Goal: Task Accomplishment & Management: Use online tool/utility

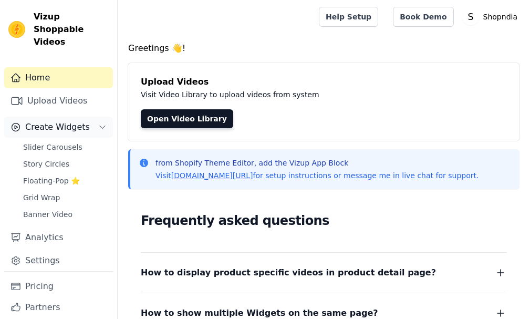
click at [80, 121] on span "Create Widgets" at bounding box center [57, 127] width 65 height 13
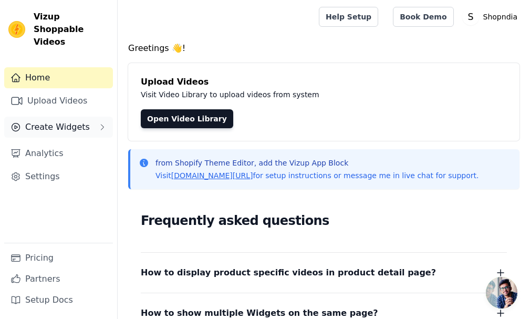
click at [80, 121] on span "Create Widgets" at bounding box center [57, 127] width 65 height 13
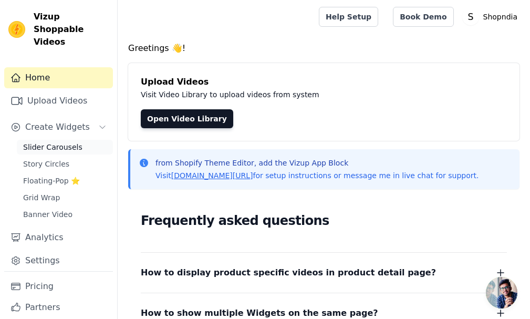
click at [79, 140] on link "Slider Carousels" at bounding box center [65, 147] width 96 height 15
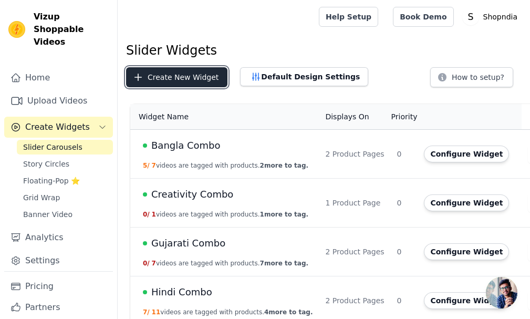
click at [203, 80] on button "Create New Widget" at bounding box center [176, 77] width 101 height 20
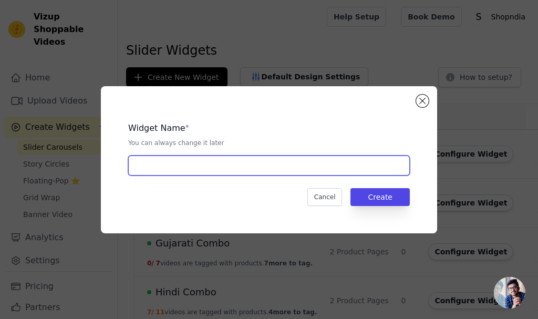
click at [192, 163] on input "text" at bounding box center [269, 165] width 282 height 20
type input "Word Mastery Beginner"
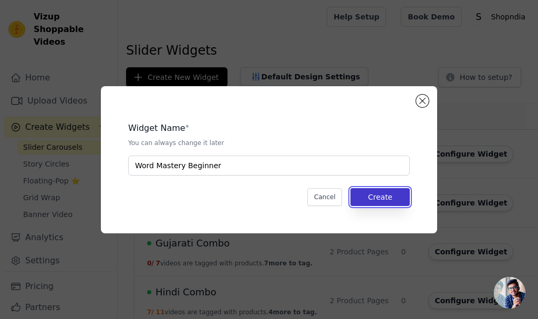
click at [387, 199] on button "Create" at bounding box center [379, 197] width 59 height 18
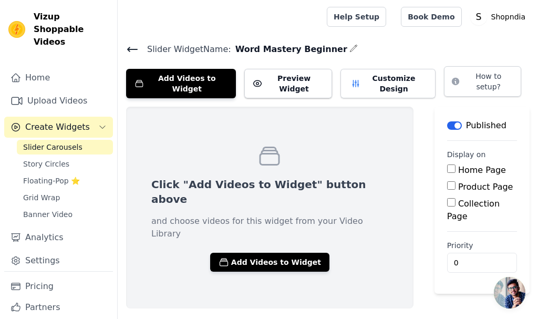
click at [447, 164] on input "Home Page" at bounding box center [451, 168] width 8 height 8
checkbox input "true"
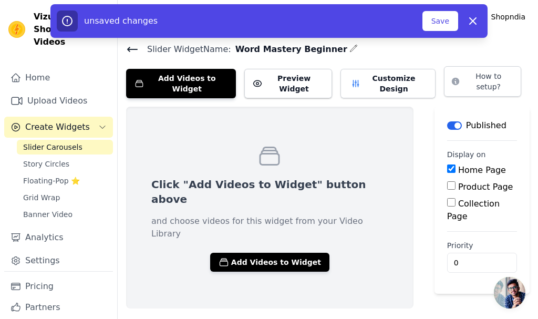
click at [447, 181] on input "Product Page" at bounding box center [451, 185] width 8 height 8
checkbox input "true"
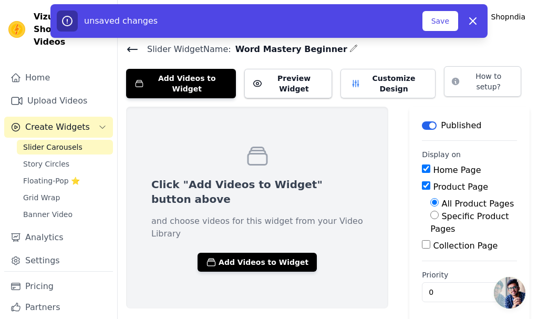
click at [430, 211] on input "Specific Product Pages" at bounding box center [434, 215] width 8 height 8
radio input "true"
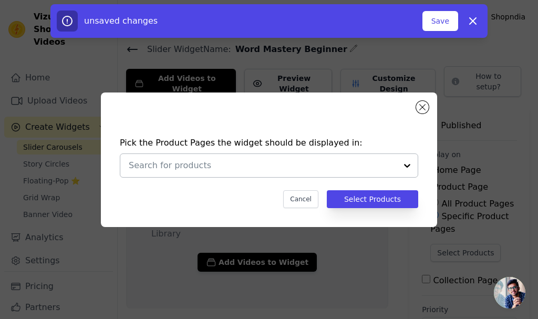
click at [283, 171] on input "text" at bounding box center [263, 165] width 268 height 13
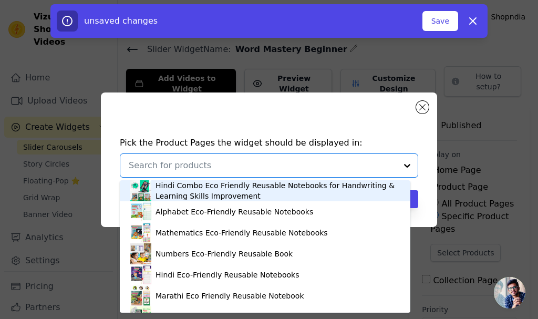
click at [373, 162] on input "text" at bounding box center [263, 165] width 268 height 13
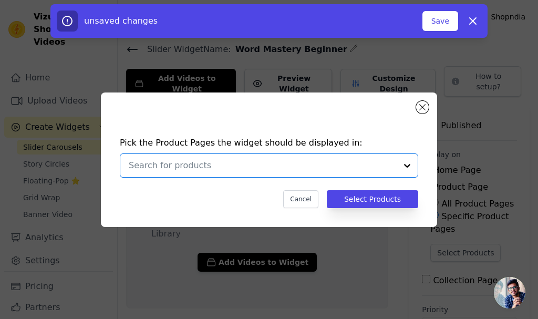
click at [373, 162] on input "text" at bounding box center [263, 165] width 268 height 13
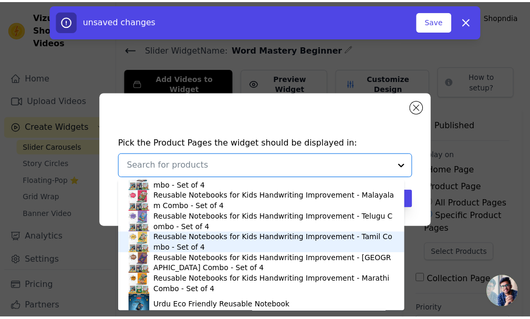
scroll to position [837, 0]
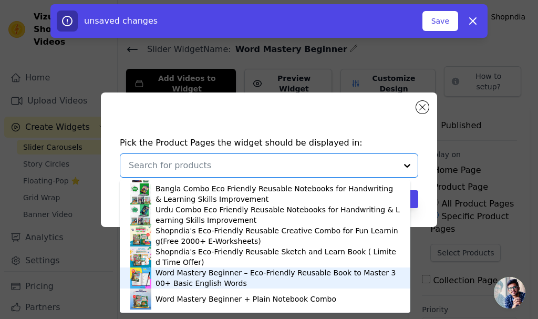
click at [237, 275] on div "Word Mastery Beginner – Eco-Friendly Reusable Book to Master 300+ Basic English…" at bounding box center [277, 277] width 244 height 21
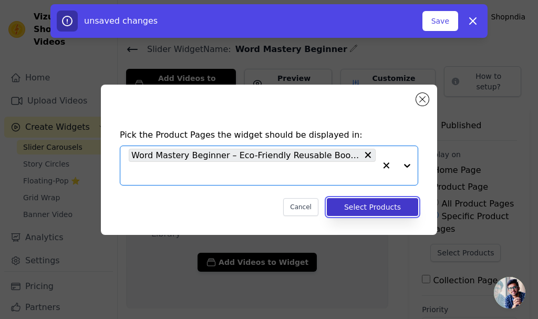
click at [367, 207] on button "Select Products" at bounding box center [372, 207] width 91 height 18
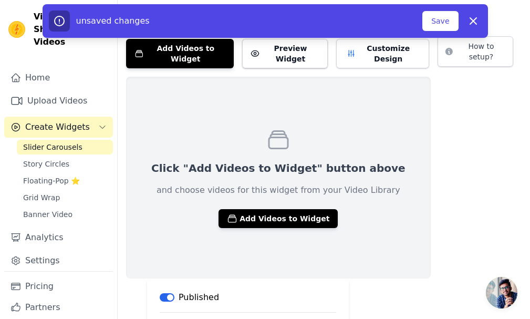
scroll to position [49, 0]
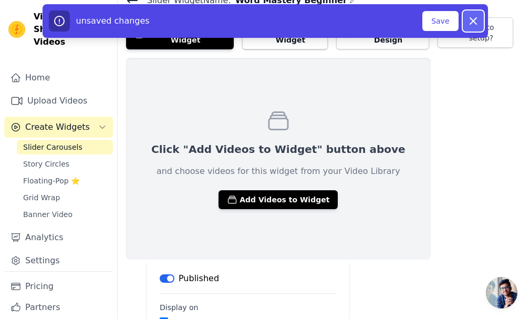
click at [467, 21] on icon "button" at bounding box center [473, 21] width 13 height 13
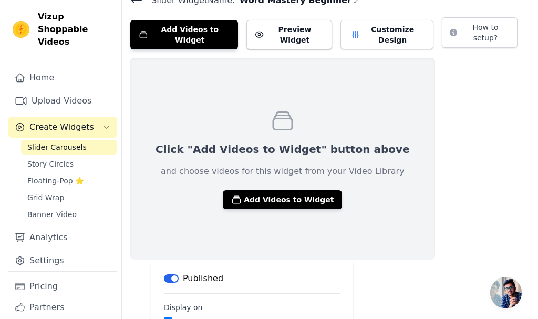
scroll to position [0, 0]
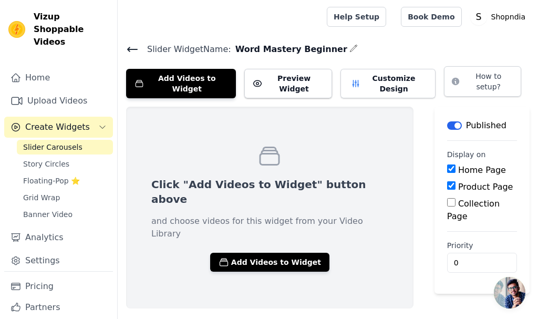
click at [447, 164] on input "Home Page" at bounding box center [451, 168] width 8 height 8
checkbox input "true"
click at [447, 181] on input "Product Page" at bounding box center [451, 185] width 8 height 8
checkbox input "true"
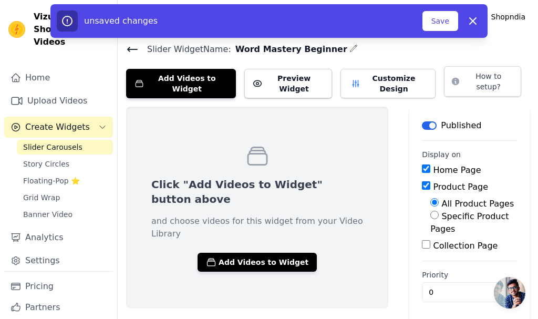
click at [454, 211] on label "Specific Product Pages" at bounding box center [469, 222] width 78 height 23
click at [439, 211] on input "Specific Product Pages" at bounding box center [434, 215] width 8 height 8
radio input "true"
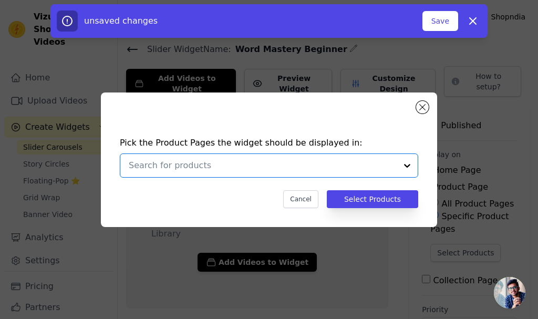
click at [334, 163] on input "text" at bounding box center [263, 165] width 268 height 13
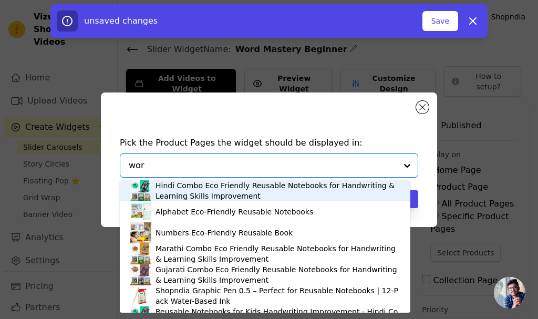
type input "word"
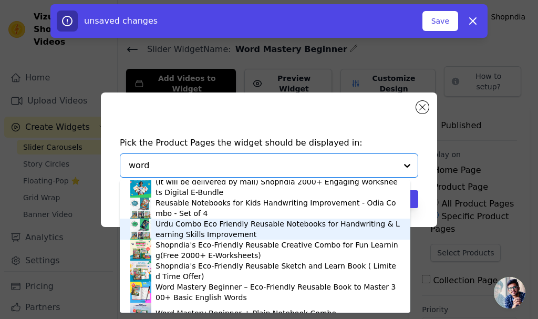
scroll to position [39, 0]
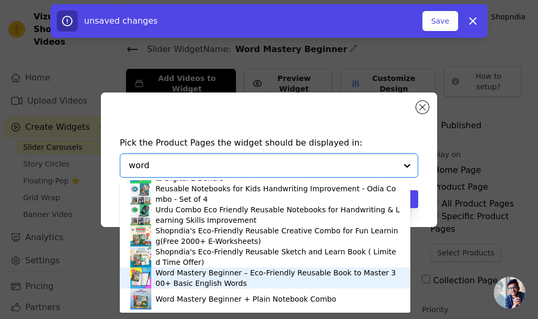
click at [250, 278] on div "Word Mastery Beginner – Eco-Friendly Reusable Book to Master 300+ Basic English…" at bounding box center [277, 277] width 244 height 21
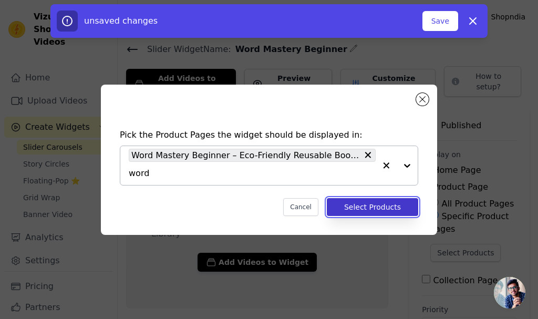
click at [362, 209] on button "Select Products" at bounding box center [372, 207] width 91 height 18
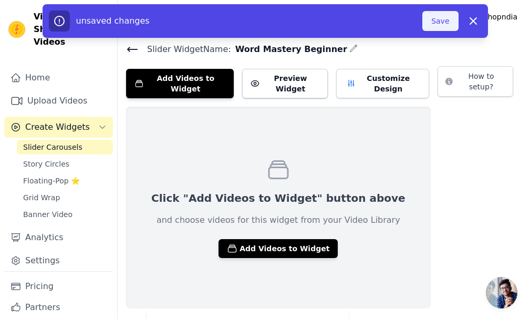
click at [430, 26] on button "Save" at bounding box center [440, 21] width 36 height 20
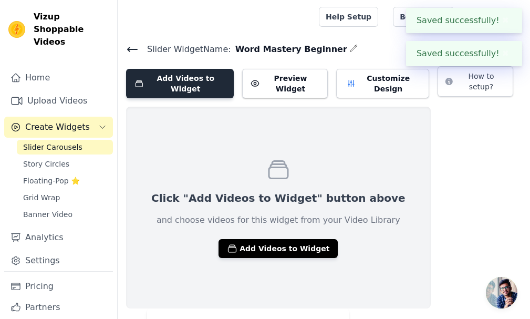
click at [212, 83] on button "Add Videos to Widget" at bounding box center [180, 83] width 108 height 29
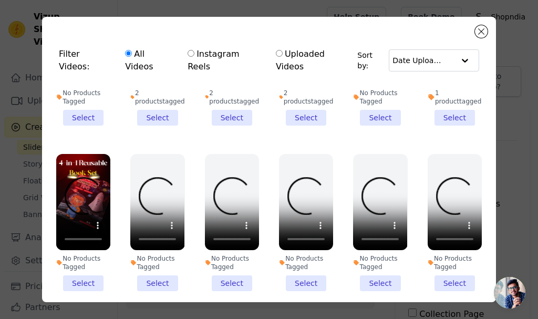
scroll to position [0, 0]
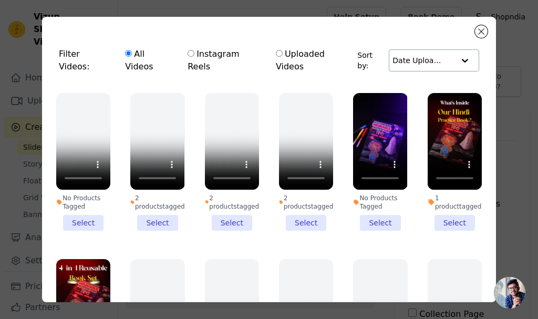
click at [418, 54] on input "text" at bounding box center [423, 60] width 62 height 21
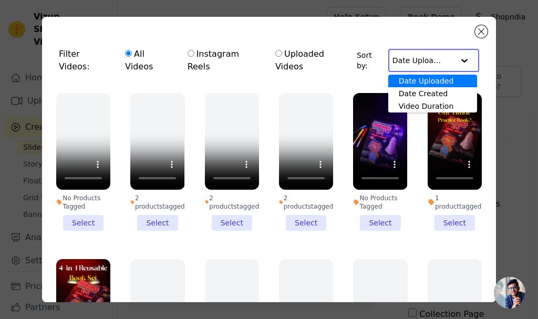
click at [481, 60] on div "Filter Videos: All Videos Instagram Reels Uploaded Videos Sort by: Date Uploade…" at bounding box center [269, 159] width 454 height 285
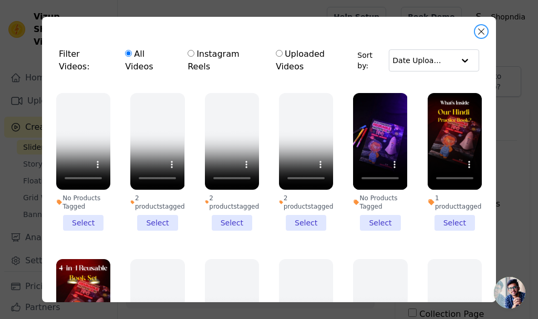
click at [484, 30] on button "Close modal" at bounding box center [481, 31] width 13 height 13
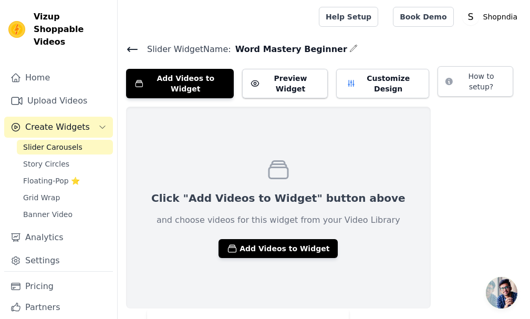
click at [137, 44] on icon at bounding box center [132, 49] width 13 height 13
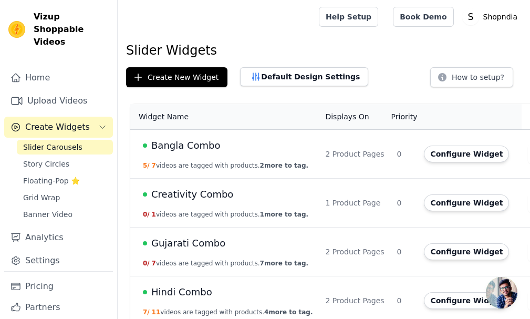
scroll to position [158, 0]
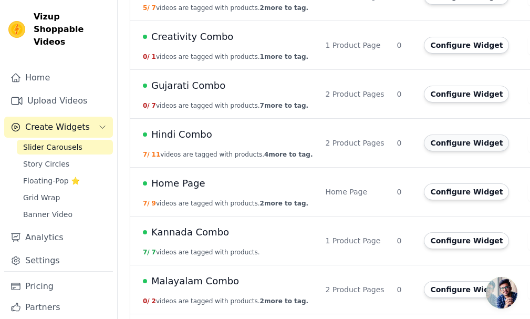
click at [430, 144] on button "Configure Widget" at bounding box center [466, 142] width 85 height 17
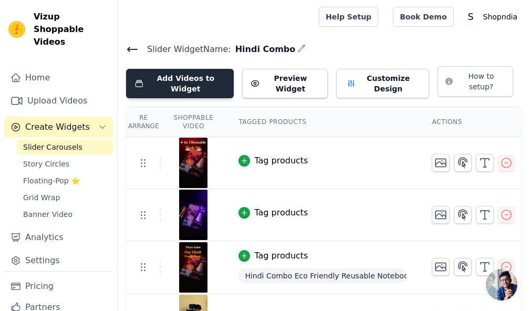
click at [158, 79] on button "Add Videos to Widget" at bounding box center [180, 83] width 108 height 29
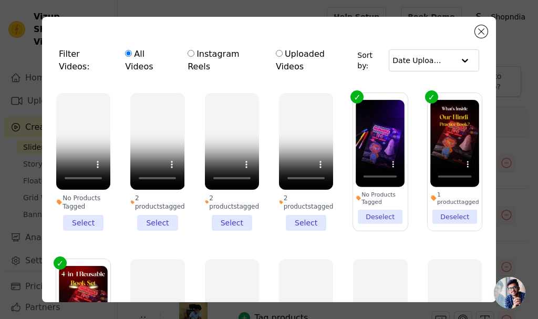
click at [231, 49] on label "Instagram Reels" at bounding box center [224, 60] width 75 height 26
click at [194, 50] on input "Instagram Reels" at bounding box center [191, 53] width 7 height 7
radio input "true"
click at [293, 51] on label "Uploaded Videos" at bounding box center [313, 60] width 77 height 26
click at [283, 51] on input "Uploaded Videos" at bounding box center [279, 53] width 7 height 7
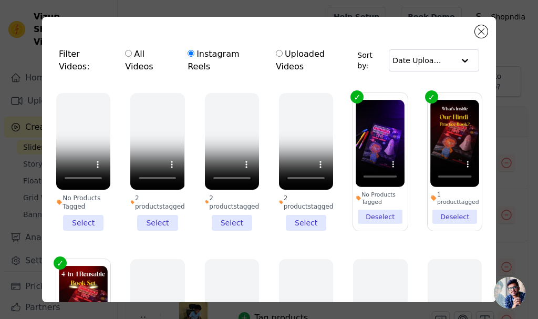
radio input "true"
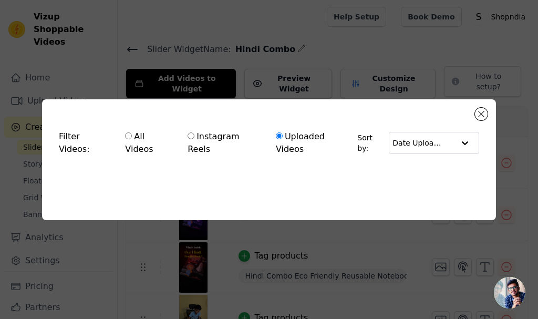
click at [125, 139] on input "All Videos" at bounding box center [128, 135] width 7 height 7
radio input "true"
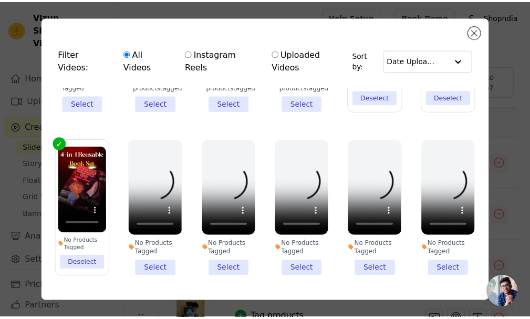
scroll to position [210, 0]
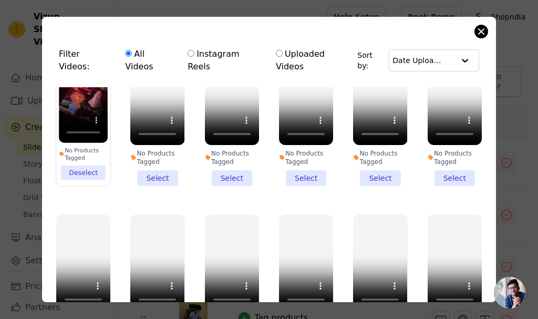
click at [476, 29] on div "Filter Videos: All Videos Instagram Reels Uploaded Videos Sort by: Date Uploade…" at bounding box center [269, 159] width 454 height 285
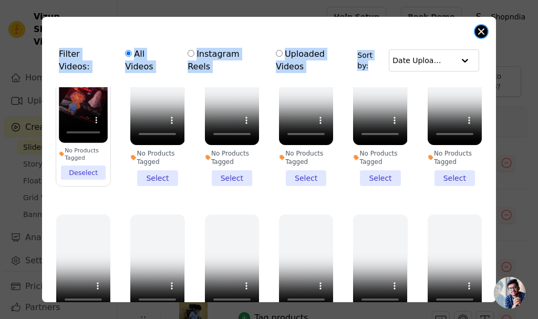
click at [481, 32] on button "Close modal" at bounding box center [481, 31] width 13 height 13
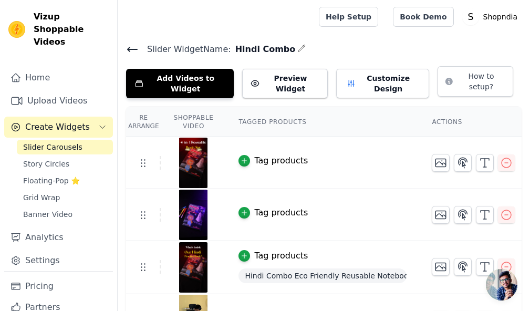
click at [132, 47] on icon at bounding box center [132, 49] width 13 height 13
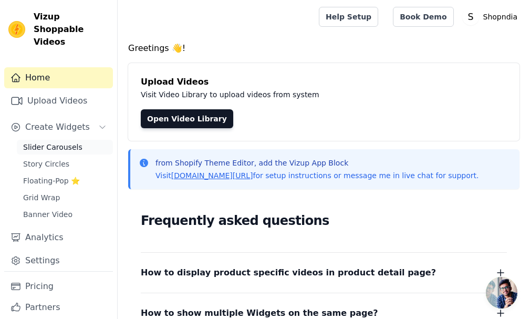
click at [51, 142] on span "Slider Carousels" at bounding box center [52, 147] width 59 height 11
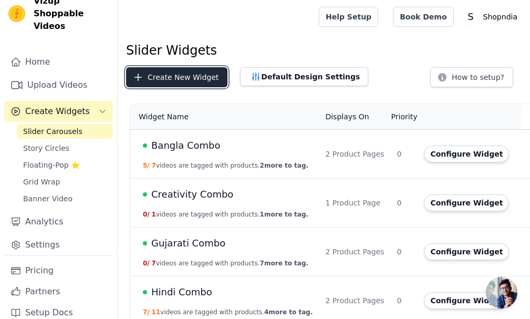
click at [210, 78] on button "Create New Widget" at bounding box center [176, 77] width 101 height 20
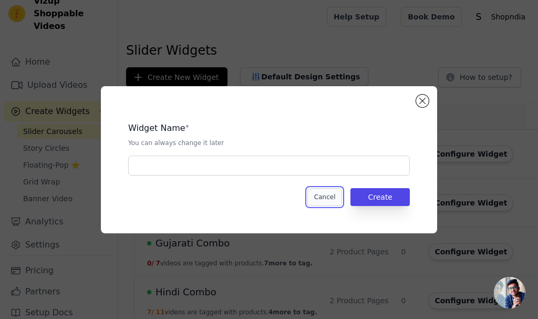
click at [334, 196] on button "Cancel" at bounding box center [324, 197] width 35 height 18
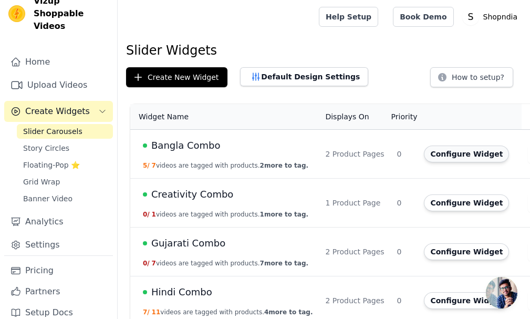
click at [424, 154] on button "Configure Widget" at bounding box center [466, 154] width 85 height 17
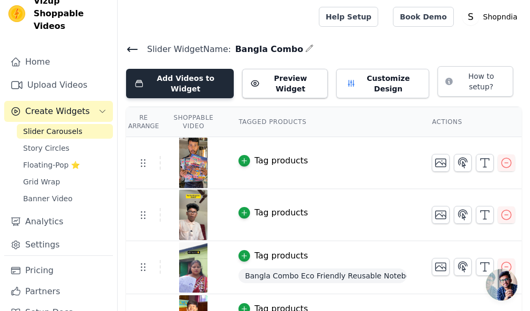
click at [204, 84] on button "Add Videos to Widget" at bounding box center [180, 83] width 108 height 29
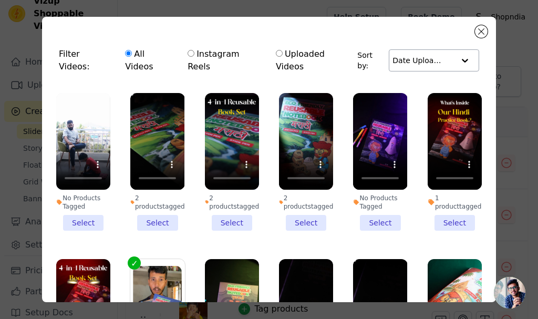
click at [440, 51] on input "text" at bounding box center [423, 60] width 62 height 21
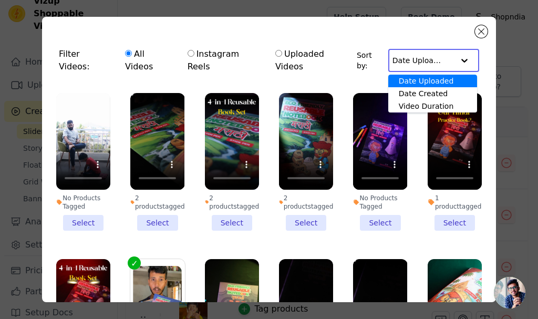
click at [440, 51] on input "text" at bounding box center [422, 60] width 61 height 21
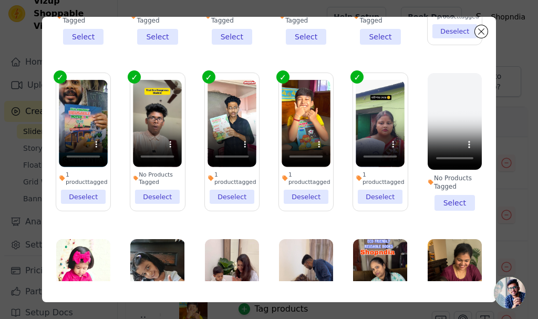
scroll to position [608, 0]
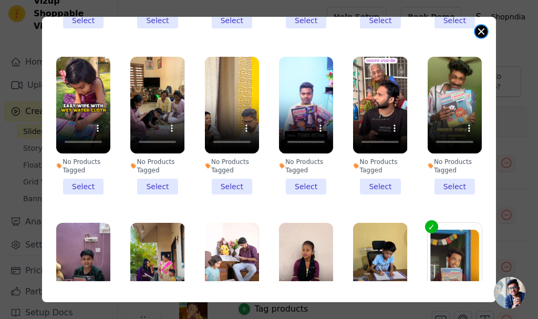
click at [485, 36] on div "Filter Videos: All Videos Instagram Reels Uploaded Videos Sort by: Option Date …" at bounding box center [269, 159] width 454 height 285
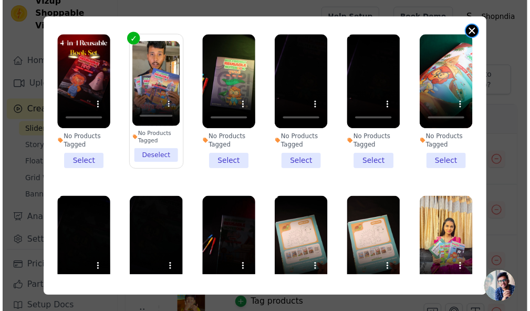
scroll to position [0, 0]
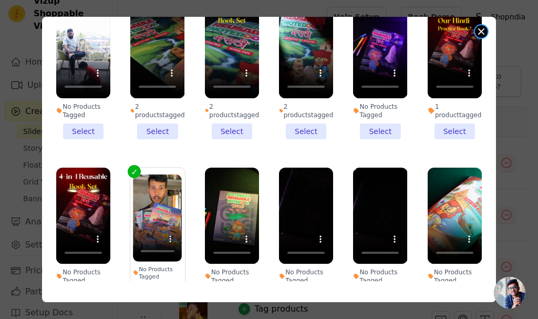
click at [482, 32] on button "Close modal" at bounding box center [481, 31] width 13 height 13
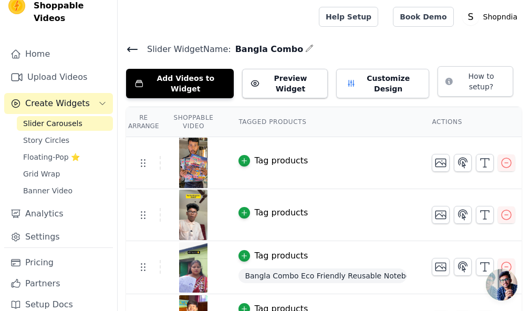
click at [137, 50] on icon at bounding box center [132, 49] width 13 height 13
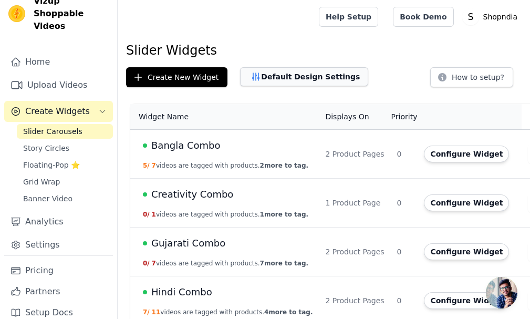
click at [296, 78] on button "Default Design Settings" at bounding box center [304, 76] width 128 height 19
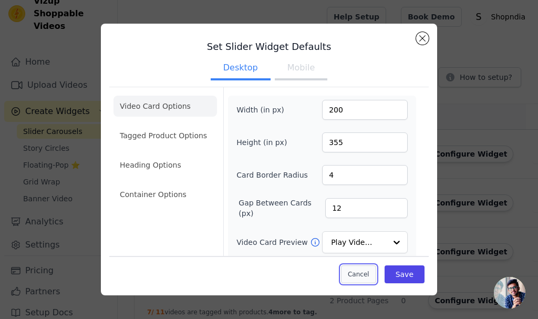
click at [349, 279] on button "Cancel" at bounding box center [358, 274] width 35 height 18
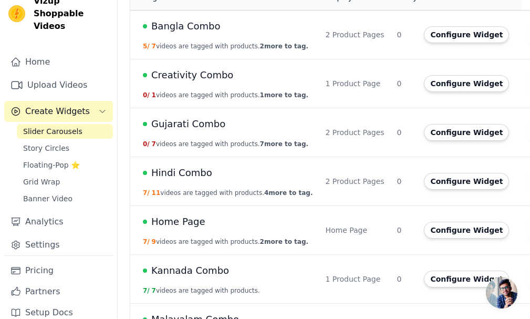
scroll to position [158, 0]
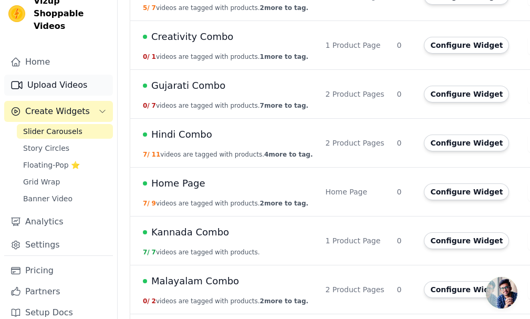
click at [73, 75] on link "Upload Videos" at bounding box center [58, 85] width 109 height 21
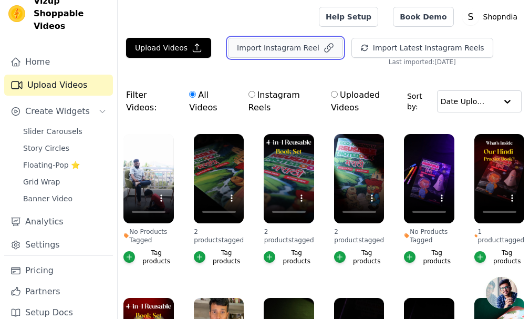
click at [307, 49] on button "Import Instagram Reel" at bounding box center [285, 48] width 115 height 20
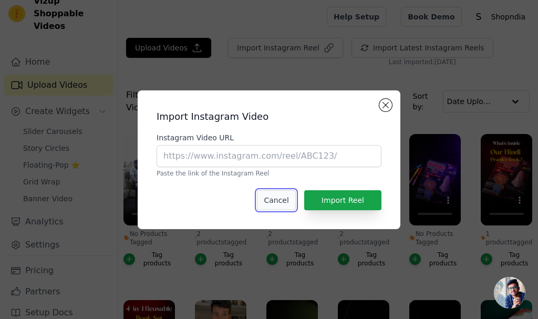
click at [285, 199] on button "Cancel" at bounding box center [276, 200] width 38 height 20
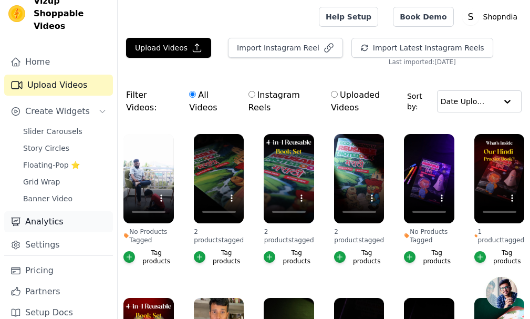
click at [51, 211] on link "Analytics" at bounding box center [58, 221] width 109 height 21
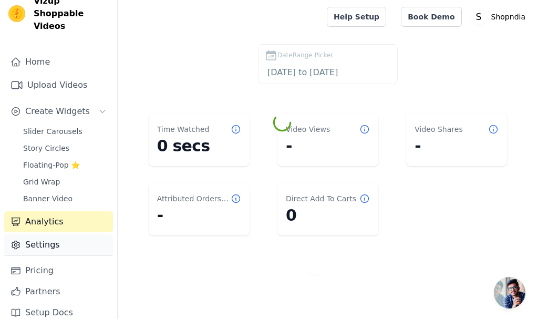
click at [47, 234] on link "Settings" at bounding box center [58, 244] width 109 height 21
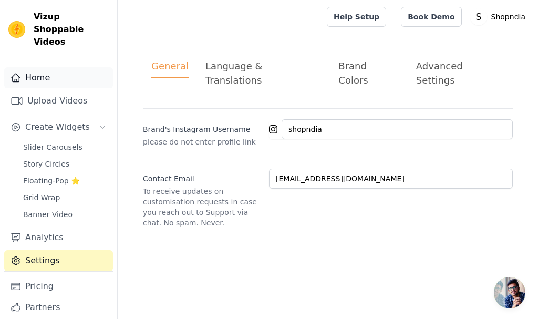
click at [51, 67] on link "Home" at bounding box center [58, 77] width 109 height 21
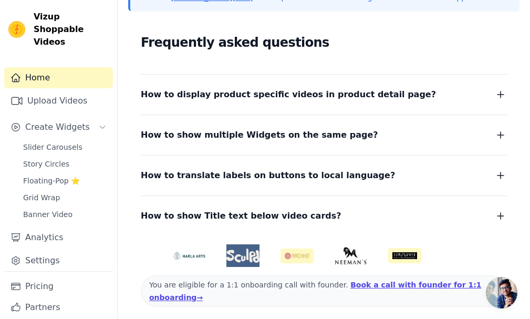
scroll to position [180, 0]
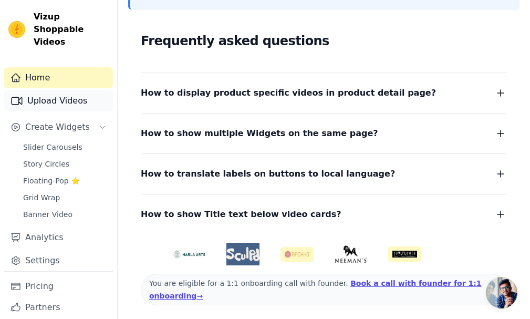
click at [59, 94] on link "Upload Videos" at bounding box center [58, 100] width 109 height 21
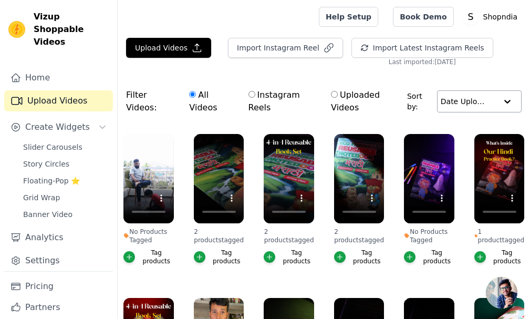
click at [457, 109] on input "text" at bounding box center [469, 101] width 56 height 21
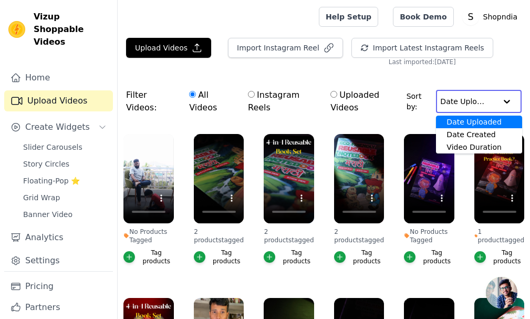
click at [457, 109] on input "text" at bounding box center [468, 101] width 56 height 21
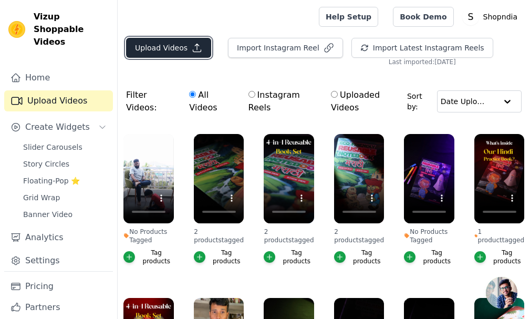
click at [182, 43] on button "Upload Videos" at bounding box center [168, 48] width 85 height 20
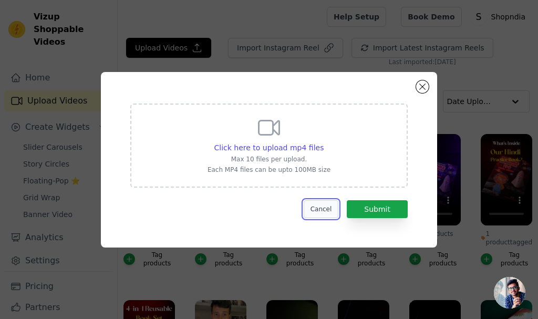
click at [321, 209] on button "Cancel" at bounding box center [321, 209] width 35 height 18
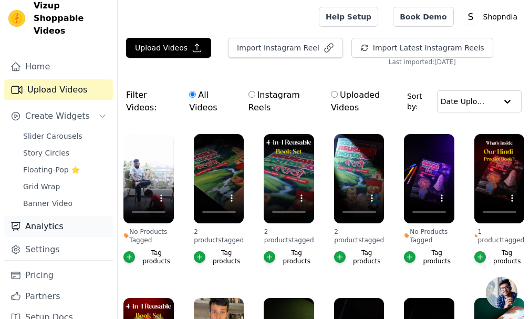
scroll to position [16, 0]
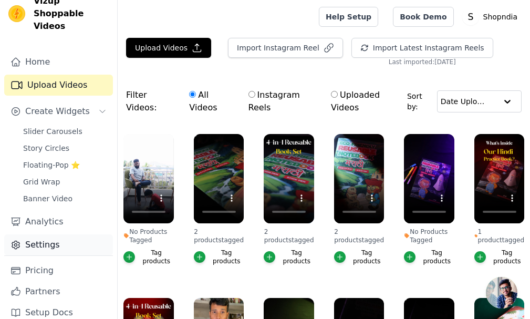
click at [65, 234] on link "Settings" at bounding box center [58, 244] width 109 height 21
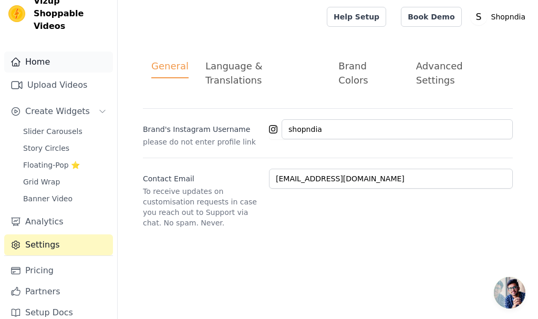
click at [63, 51] on link "Home" at bounding box center [58, 61] width 109 height 21
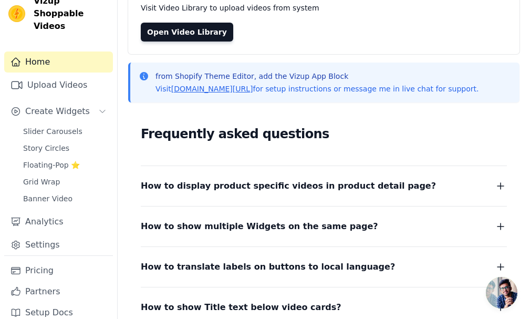
scroll to position [180, 0]
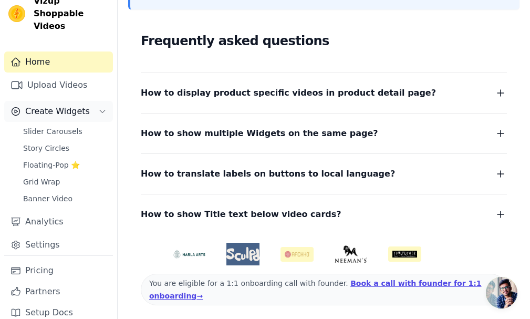
click at [64, 105] on span "Create Widgets" at bounding box center [57, 111] width 65 height 13
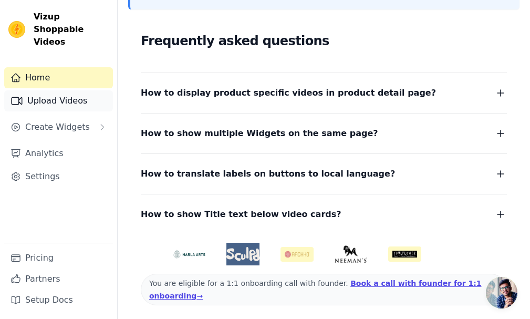
click at [63, 90] on link "Upload Videos" at bounding box center [58, 100] width 109 height 21
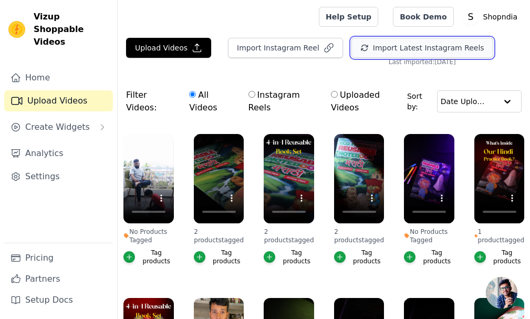
click at [379, 46] on button "Import Latest Instagram Reels" at bounding box center [422, 48] width 142 height 20
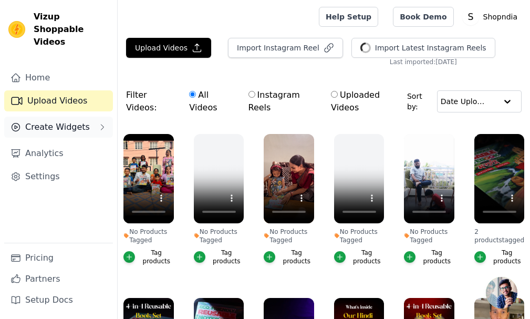
click at [35, 121] on span "Create Widgets" at bounding box center [57, 127] width 65 height 13
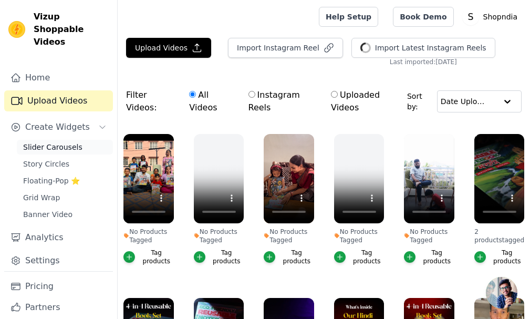
click at [44, 142] on span "Slider Carousels" at bounding box center [52, 147] width 59 height 11
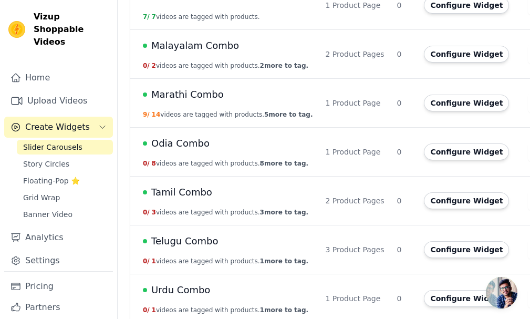
scroll to position [450, 0]
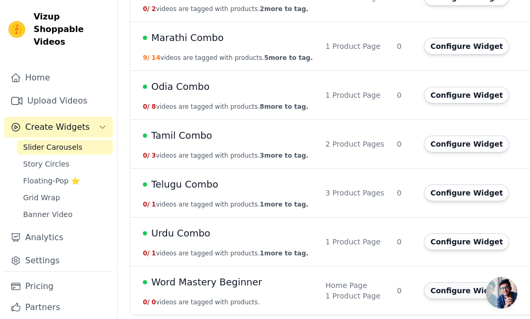
click at [456, 285] on button "Configure Widget" at bounding box center [466, 290] width 85 height 17
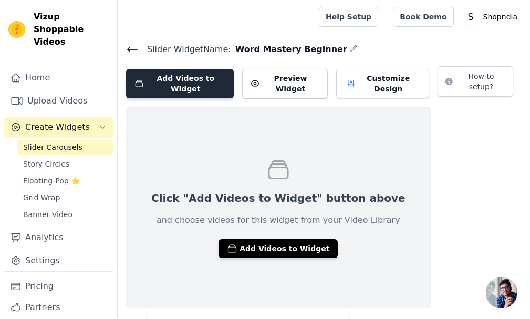
click at [193, 80] on button "Add Videos to Widget" at bounding box center [180, 83] width 108 height 29
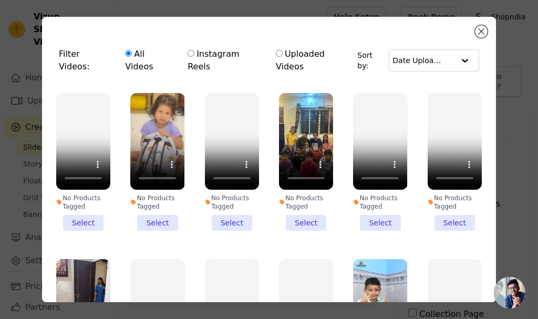
click at [295, 202] on li "No Products Tagged Select" at bounding box center [306, 162] width 54 height 138
click at [0, 0] on input "No Products Tagged Select" at bounding box center [0, 0] width 0 height 0
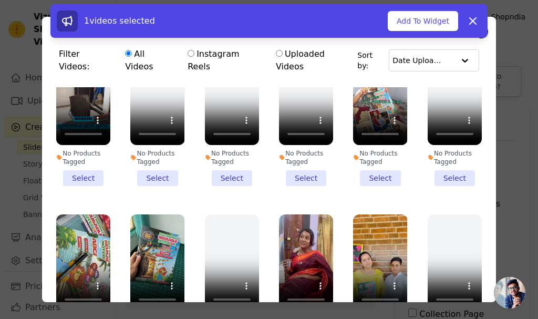
scroll to position [368, 0]
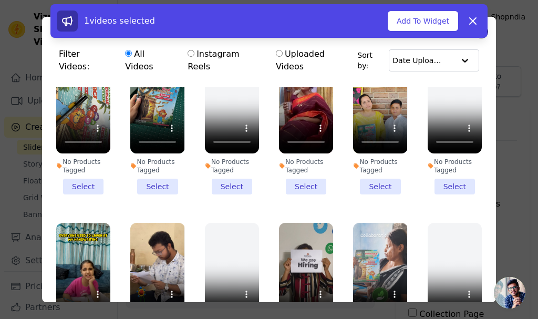
click at [154, 160] on li "No Products Tagged Select" at bounding box center [157, 126] width 54 height 138
click at [0, 0] on input "No Products Tagged Select" at bounding box center [0, 0] width 0 height 0
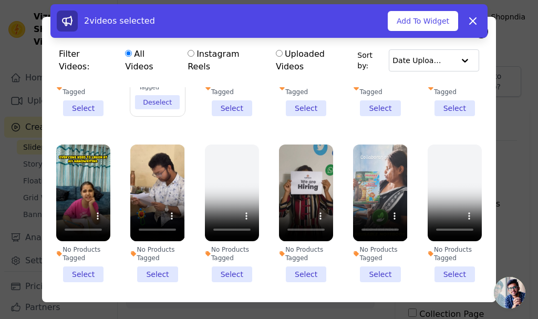
scroll to position [525, 0]
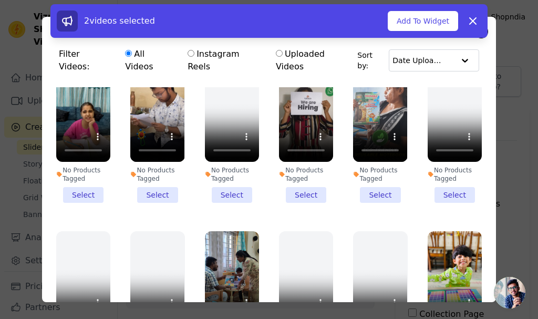
click at [378, 163] on li "No Products Tagged Select" at bounding box center [380, 134] width 54 height 138
click at [0, 0] on input "No Products Tagged Select" at bounding box center [0, 0] width 0 height 0
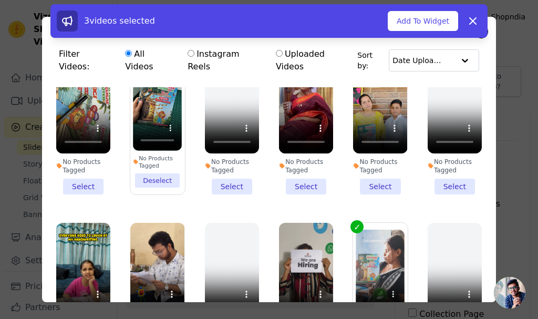
scroll to position [315, 0]
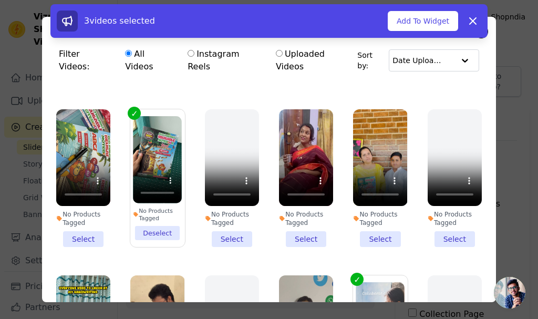
click at [371, 212] on li "No Products Tagged Select" at bounding box center [380, 178] width 54 height 138
click at [0, 0] on input "No Products Tagged Select" at bounding box center [0, 0] width 0 height 0
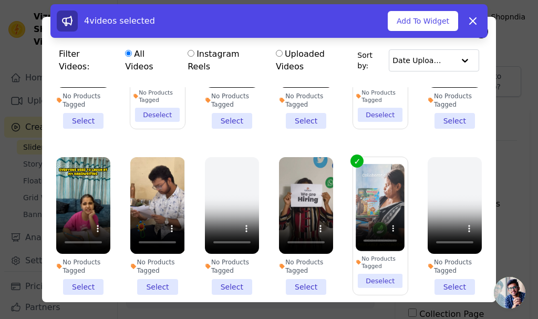
scroll to position [420, 0]
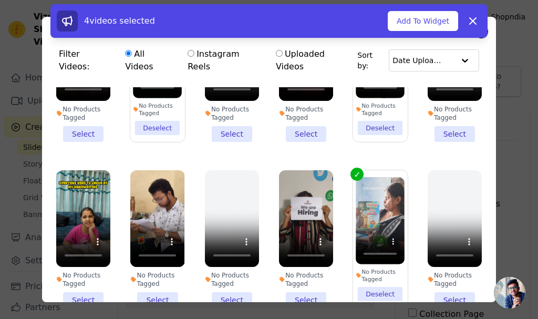
click at [147, 272] on li "No Products Tagged Select" at bounding box center [157, 239] width 54 height 138
click at [0, 0] on input "No Products Tagged Select" at bounding box center [0, 0] width 0 height 0
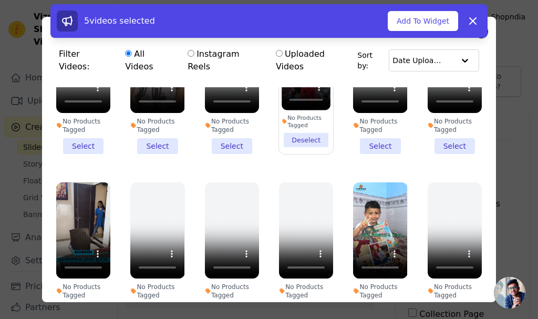
scroll to position [105, 0]
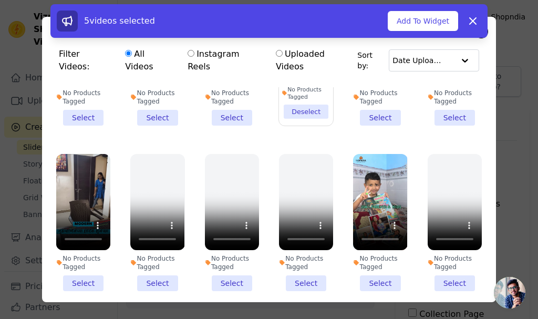
click at [368, 263] on li "No Products Tagged Select" at bounding box center [380, 223] width 54 height 138
click at [0, 0] on input "No Products Tagged Select" at bounding box center [0, 0] width 0 height 0
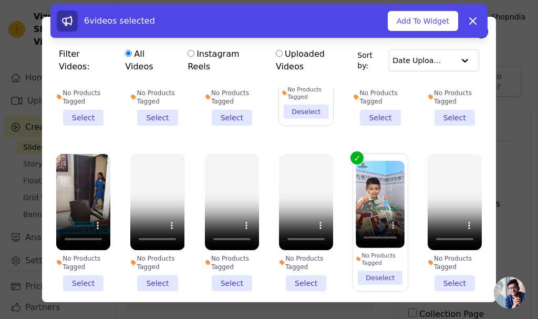
scroll to position [0, 0]
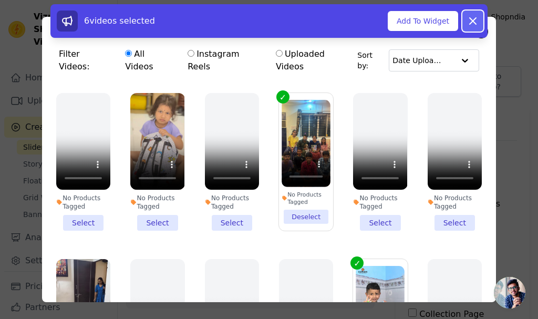
click at [480, 22] on button "Dismiss" at bounding box center [472, 21] width 21 height 21
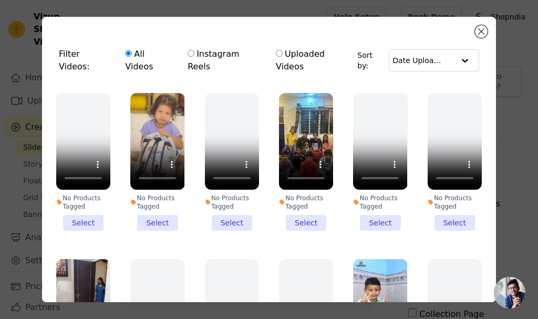
click at [304, 205] on li "No Products Tagged Select" at bounding box center [306, 162] width 54 height 138
click at [0, 0] on input "No Products Tagged Select" at bounding box center [0, 0] width 0 height 0
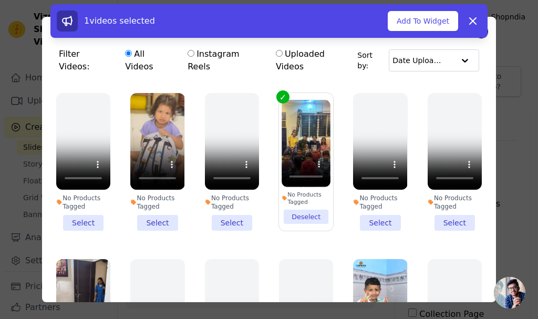
scroll to position [210, 0]
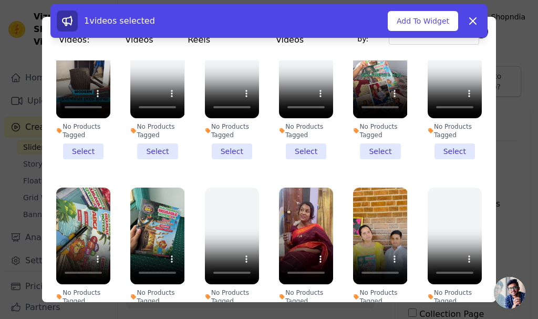
click at [154, 292] on li "No Products Tagged Select" at bounding box center [157, 257] width 54 height 138
click at [0, 0] on input "No Products Tagged Select" at bounding box center [0, 0] width 0 height 0
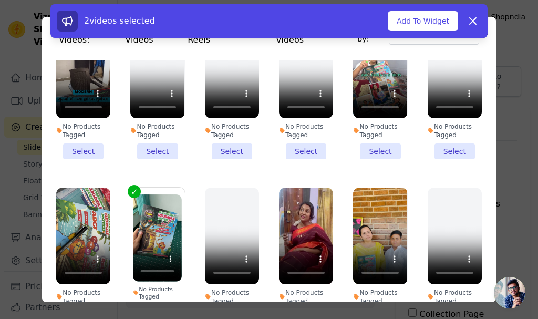
click at [373, 128] on li "No Products Tagged Select" at bounding box center [380, 91] width 54 height 138
click at [0, 0] on input "No Products Tagged Select" at bounding box center [0, 0] width 0 height 0
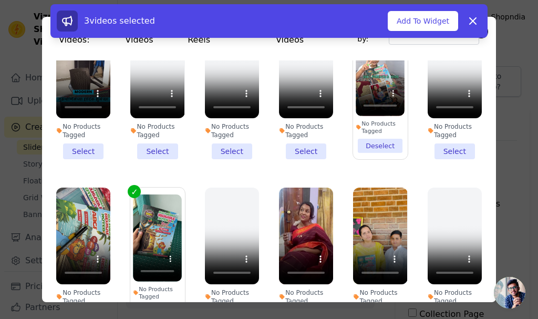
click at [368, 292] on li "No Products Tagged Select" at bounding box center [380, 257] width 54 height 138
click at [0, 0] on input "No Products Tagged Select" at bounding box center [0, 0] width 0 height 0
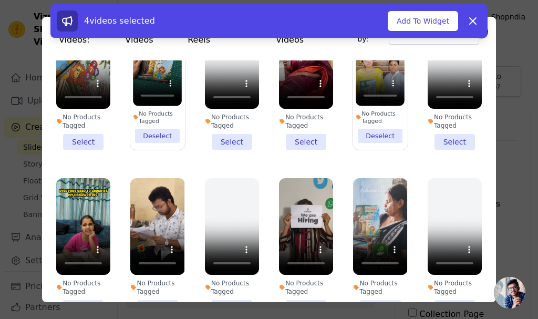
scroll to position [473, 0]
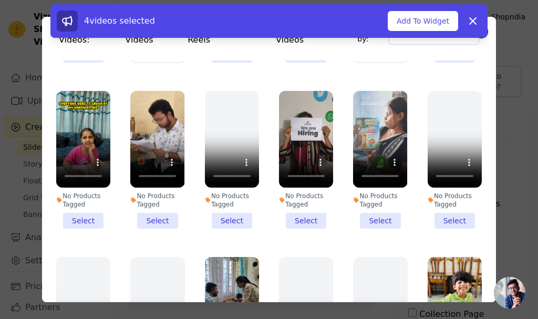
click at [167, 192] on li "No Products Tagged Select" at bounding box center [157, 160] width 54 height 138
click at [0, 0] on input "No Products Tagged Select" at bounding box center [0, 0] width 0 height 0
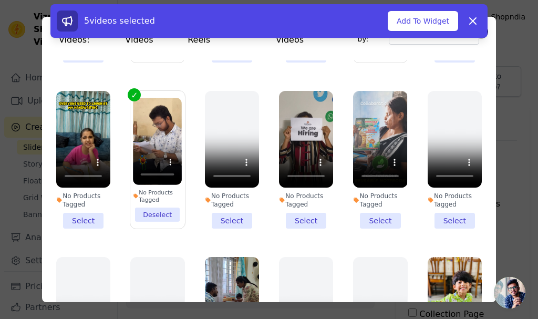
click at [370, 193] on li "No Products Tagged Select" at bounding box center [380, 160] width 54 height 138
click at [0, 0] on input "No Products Tagged Select" at bounding box center [0, 0] width 0 height 0
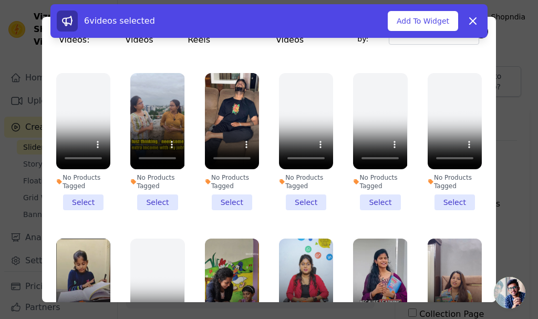
scroll to position [788, 0]
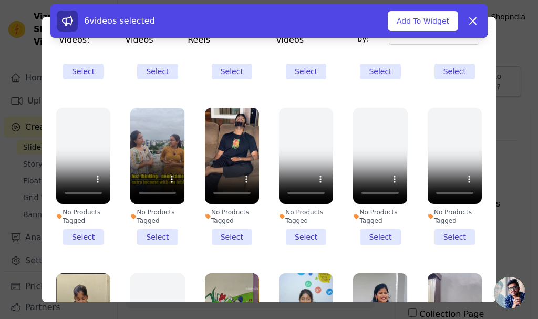
click at [237, 206] on li "No Products Tagged Select" at bounding box center [232, 177] width 54 height 138
click at [0, 0] on input "No Products Tagged Select" at bounding box center [0, 0] width 0 height 0
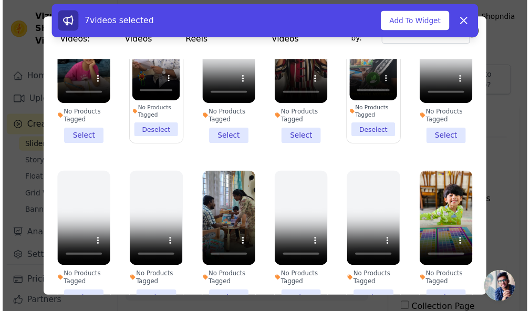
scroll to position [525, 0]
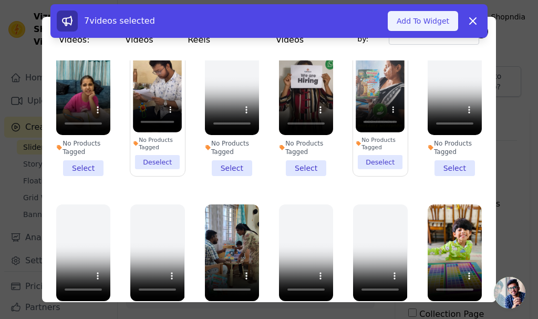
click at [428, 24] on button "Add To Widget" at bounding box center [423, 21] width 70 height 20
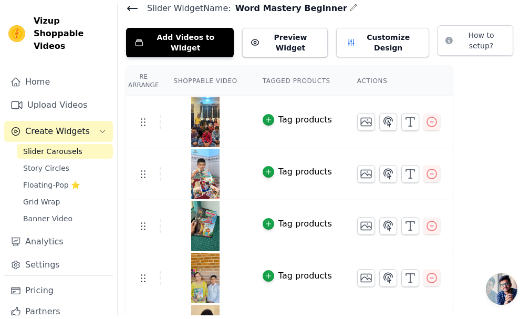
scroll to position [0, 0]
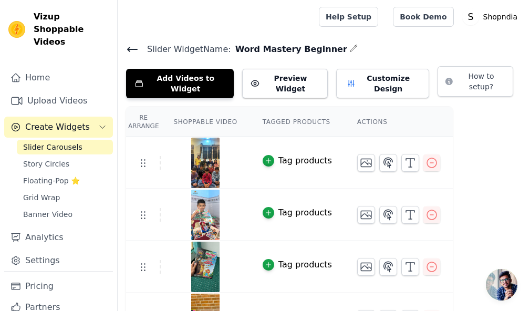
click at [131, 46] on icon at bounding box center [132, 49] width 13 height 13
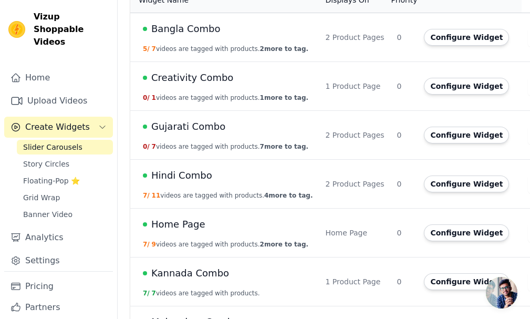
scroll to position [82, 0]
